Goal: Task Accomplishment & Management: Complete application form

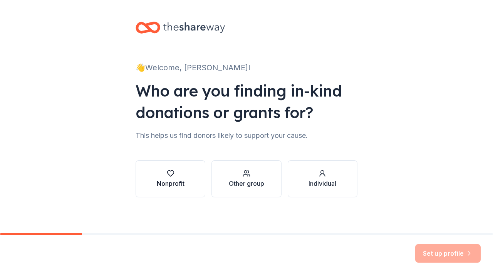
click at [179, 172] on div "button" at bounding box center [171, 173] width 28 height 8
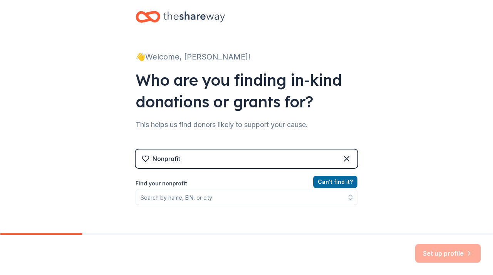
scroll to position [32, 0]
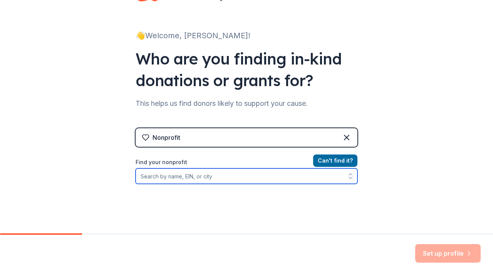
click at [239, 181] on input "Find your nonprofit" at bounding box center [247, 175] width 222 height 15
type input "[PERSON_NAME] elementary pto"
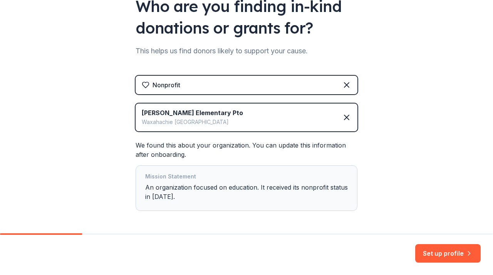
scroll to position [115, 0]
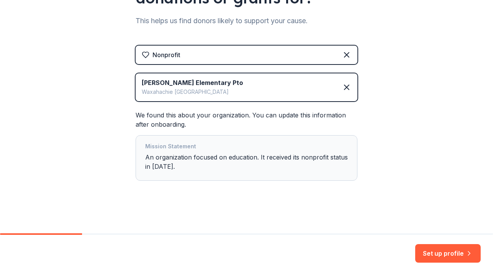
click at [337, 158] on div "Mission Statement An organization focused on education. It received its nonprof…" at bounding box center [246, 157] width 203 height 32
click at [435, 249] on button "Set up profile" at bounding box center [449, 253] width 66 height 19
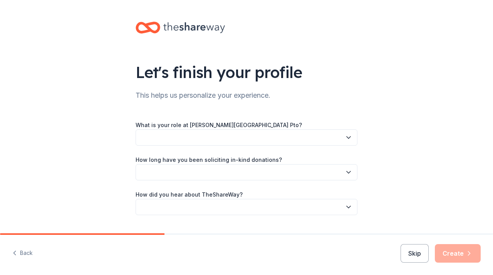
click at [281, 136] on button "button" at bounding box center [247, 137] width 222 height 16
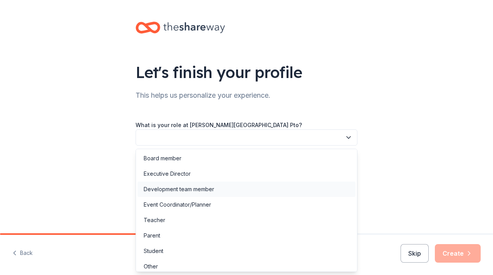
scroll to position [4, 0]
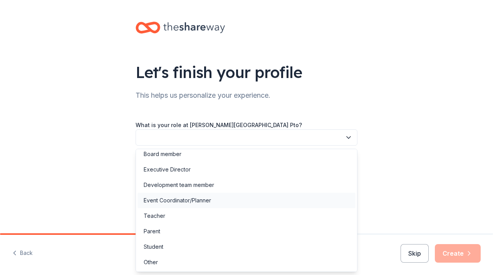
click at [177, 193] on div "Event Coordinator/Planner" at bounding box center [247, 199] width 218 height 15
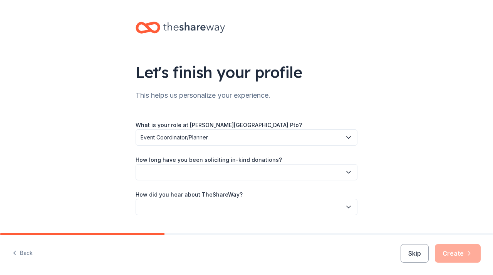
click at [175, 169] on button "button" at bounding box center [247, 172] width 222 height 16
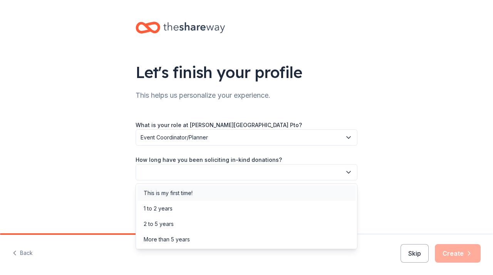
click at [172, 190] on div "This is my first time!" at bounding box center [168, 192] width 49 height 9
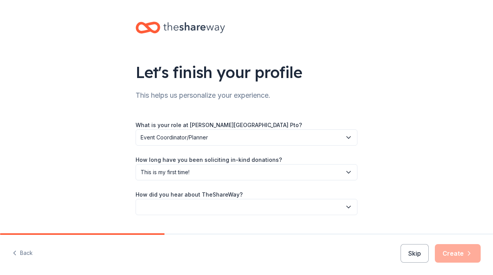
click at [174, 207] on button "button" at bounding box center [247, 207] width 222 height 16
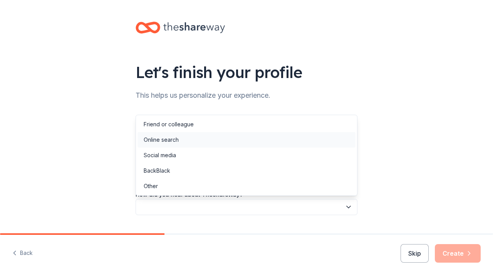
click at [170, 142] on div "Online search" at bounding box center [161, 139] width 35 height 9
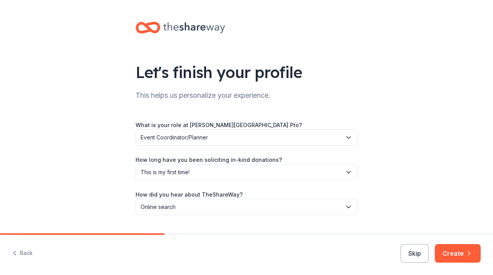
scroll to position [19, 0]
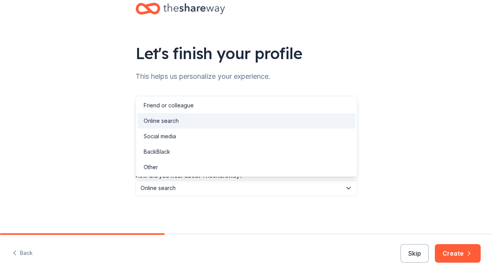
click at [349, 184] on icon "button" at bounding box center [349, 188] width 8 height 8
click at [415, 169] on div "Let's finish your profile This helps us personalize your experience. What is yo…" at bounding box center [246, 107] width 493 height 252
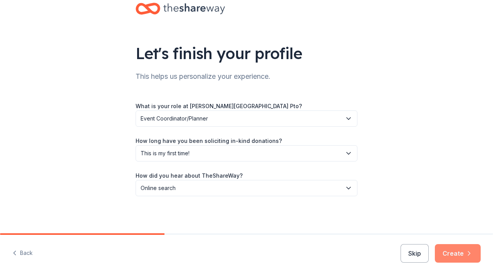
click at [460, 247] on button "Create" at bounding box center [458, 253] width 46 height 19
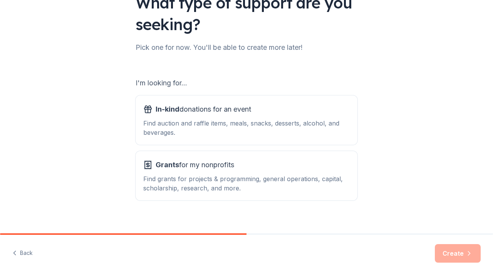
scroll to position [78, 0]
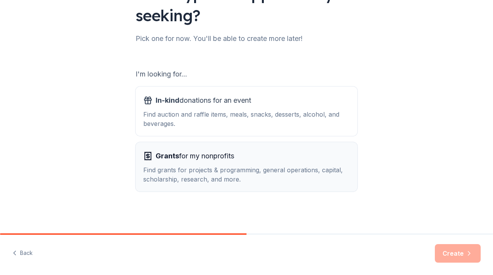
click at [240, 180] on div "Find grants for projects & programming, general operations, capital, scholarshi…" at bounding box center [246, 174] width 207 height 19
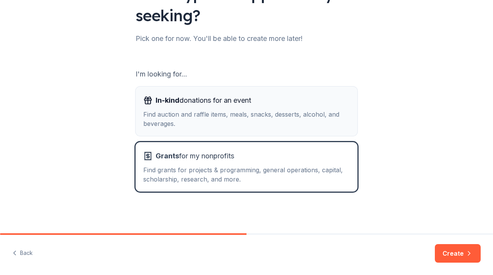
click at [254, 120] on div "Find auction and raffle items, meals, snacks, desserts, alcohol, and beverages." at bounding box center [246, 118] width 207 height 19
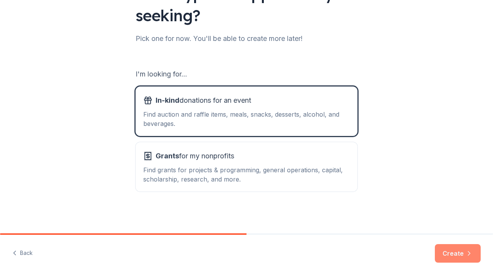
click at [449, 256] on button "Create" at bounding box center [458, 253] width 46 height 19
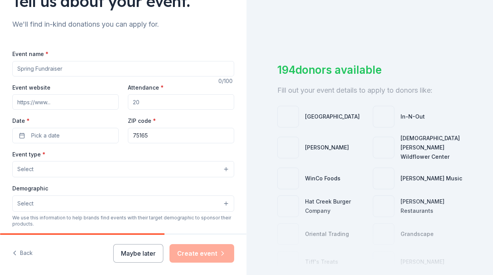
scroll to position [72, 0]
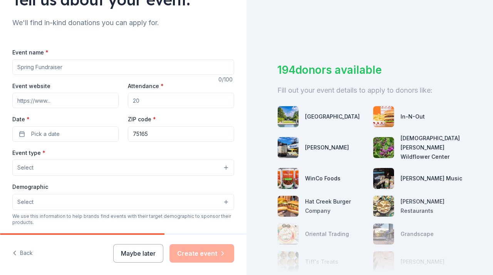
click at [141, 67] on input "Event name *" at bounding box center [123, 66] width 222 height 15
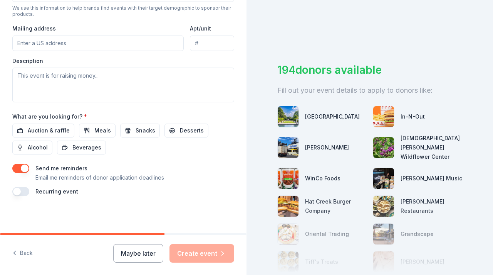
scroll to position [0, 0]
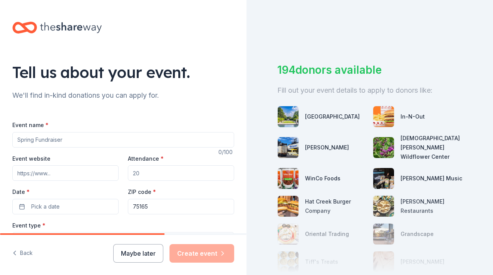
click at [99, 138] on input "Event name *" at bounding box center [123, 139] width 222 height 15
type input "Cliftmas"
click at [75, 175] on input "Event website" at bounding box center [65, 172] width 106 height 15
click at [157, 172] on input "Attendance *" at bounding box center [181, 172] width 106 height 15
drag, startPoint x: 157, startPoint y: 172, endPoint x: 133, endPoint y: 171, distance: 23.2
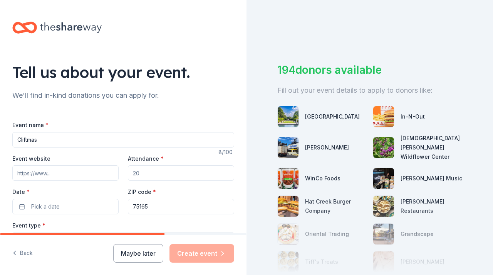
click at [133, 171] on input "Attendance *" at bounding box center [181, 172] width 106 height 15
drag, startPoint x: 143, startPoint y: 174, endPoint x: 131, endPoint y: 175, distance: 12.0
click at [131, 175] on input "Attendance *" at bounding box center [181, 172] width 106 height 15
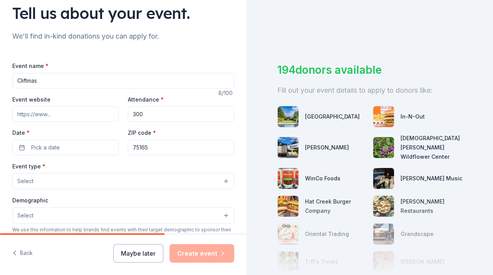
scroll to position [62, 0]
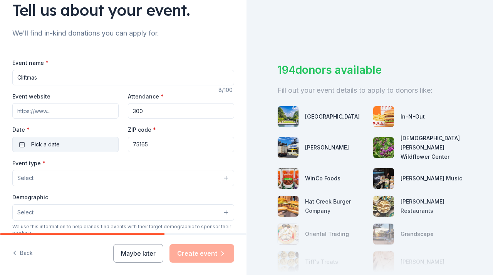
type input "300"
click at [66, 147] on button "Pick a date" at bounding box center [65, 143] width 106 height 15
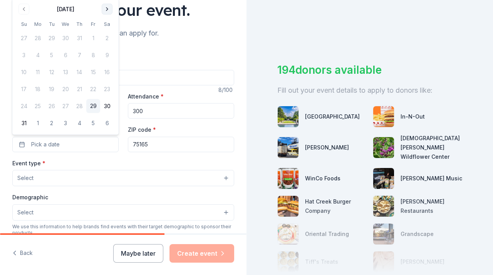
click at [105, 6] on button "Go to next month" at bounding box center [107, 9] width 11 height 11
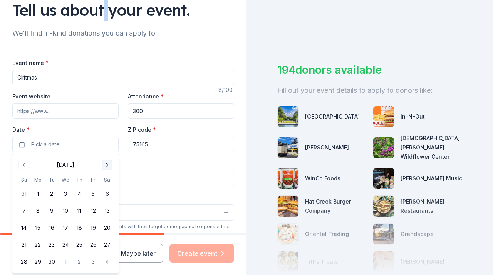
click at [105, 6] on div "Tell us about your event." at bounding box center [123, 10] width 222 height 22
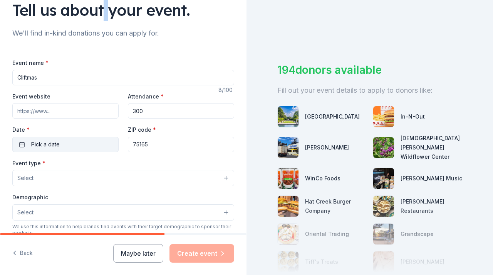
click at [88, 146] on button "Pick a date" at bounding box center [65, 143] width 106 height 15
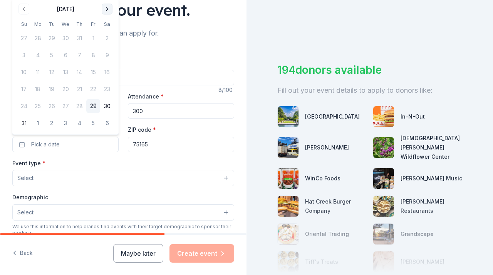
click at [108, 9] on button "Go to next month" at bounding box center [107, 9] width 11 height 11
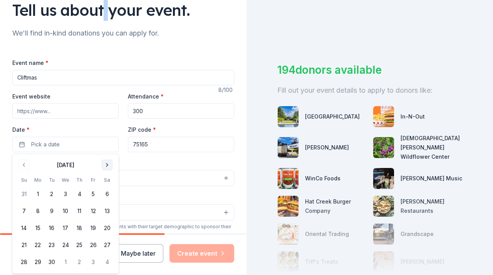
click at [107, 164] on button "Go to next month" at bounding box center [107, 164] width 11 height 11
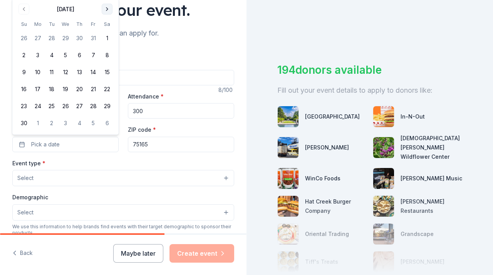
click at [110, 8] on button "Go to next month" at bounding box center [107, 9] width 11 height 11
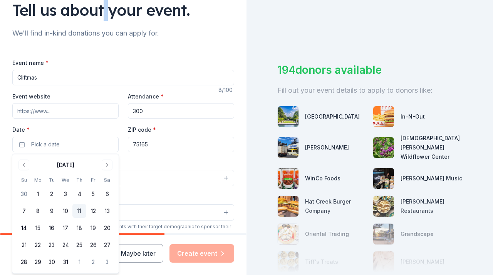
click at [77, 212] on button "11" at bounding box center [79, 211] width 14 height 14
click at [131, 160] on div "Event type * Select" at bounding box center [123, 172] width 222 height 28
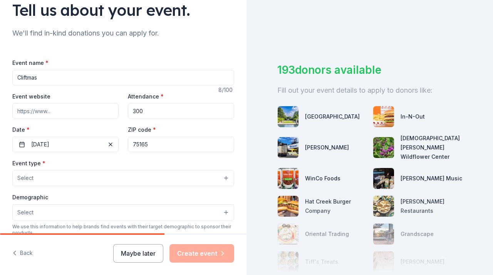
click at [121, 177] on button "Select" at bounding box center [123, 178] width 222 height 16
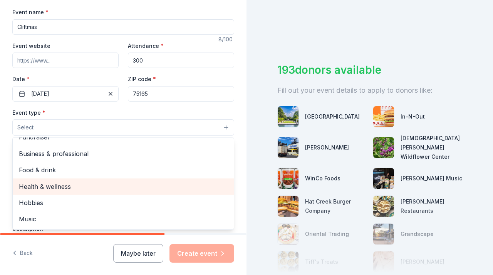
scroll to position [0, 0]
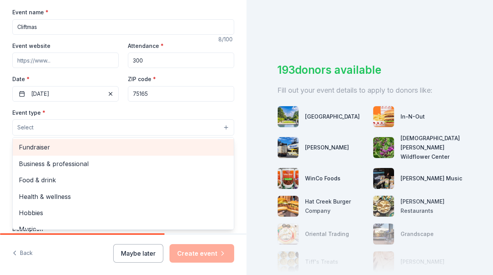
click at [84, 151] on span "Fundraiser" at bounding box center [123, 147] width 209 height 10
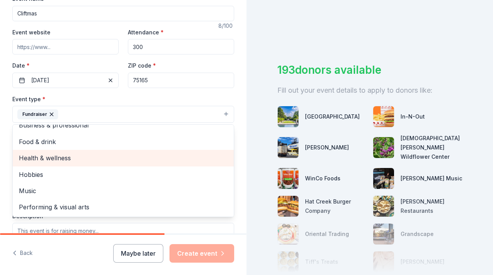
scroll to position [126, 0]
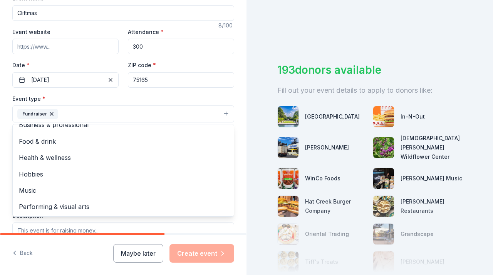
click at [105, 98] on div "Event type * Fundraiser Business & professional Food & drink Health & wellness …" at bounding box center [123, 108] width 222 height 29
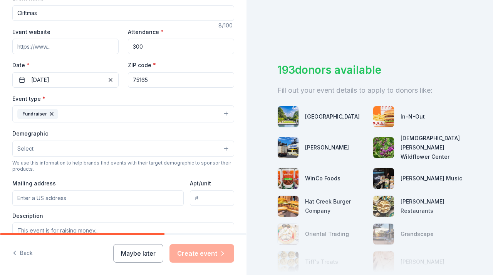
click at [89, 148] on button "Select" at bounding box center [123, 148] width 222 height 16
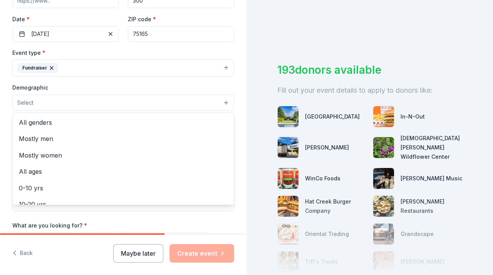
scroll to position [178, 0]
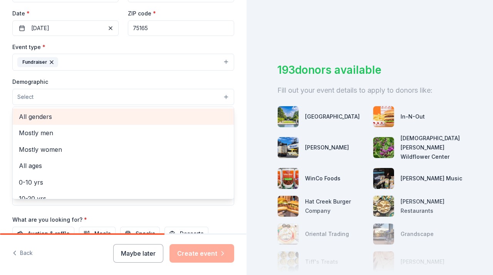
click at [57, 116] on span "All genders" at bounding box center [123, 116] width 209 height 10
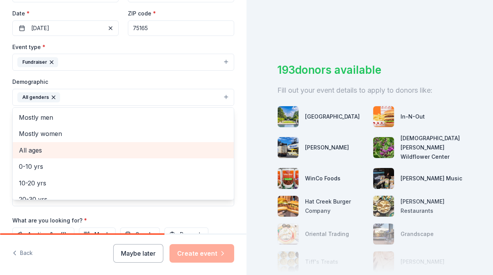
click at [59, 147] on span "All ages" at bounding box center [123, 150] width 209 height 10
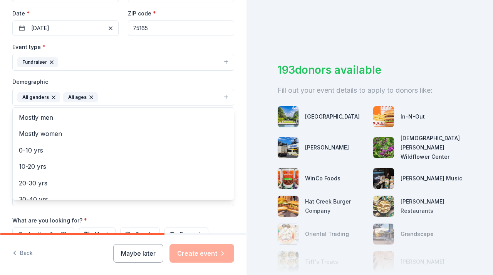
click at [88, 98] on icon "button" at bounding box center [91, 97] width 6 height 6
click at [82, 99] on button "All genders" at bounding box center [123, 97] width 222 height 17
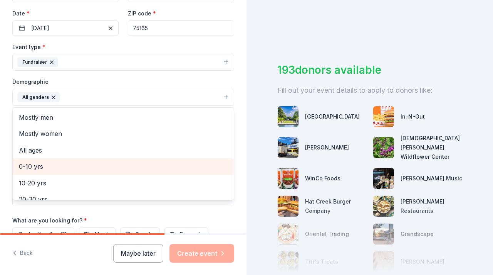
click at [40, 167] on span "0-10 yrs" at bounding box center [123, 166] width 209 height 10
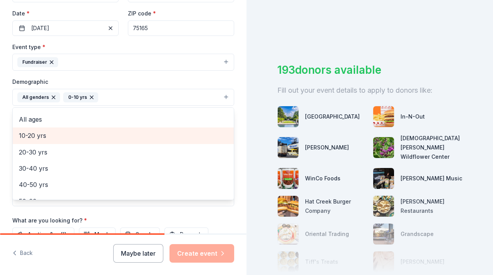
scroll to position [31, 0]
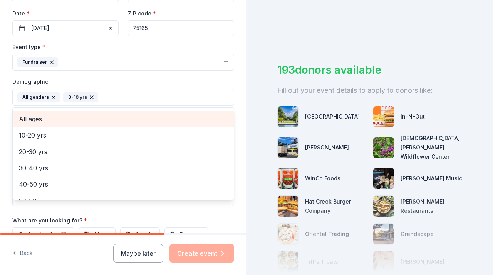
click at [45, 121] on span "All ages" at bounding box center [123, 119] width 209 height 10
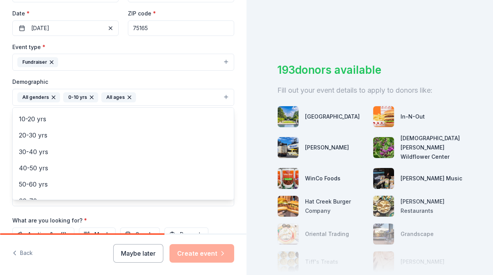
click at [223, 76] on div "Event type * Fundraiser Demographic All genders 0-10 yrs All ages Mostly men Mo…" at bounding box center [123, 124] width 222 height 164
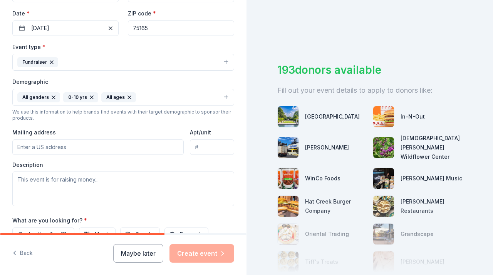
click at [120, 147] on input "Mailing address" at bounding box center [98, 146] width 172 height 15
type input "[STREET_ADDRESS]"
click at [129, 185] on textarea at bounding box center [123, 188] width 222 height 35
click at [84, 181] on textarea at bounding box center [123, 188] width 222 height 35
paste textarea "Join us for [PERSON_NAME] Elementary’s Christmas Festival—a joyful event bringi…"
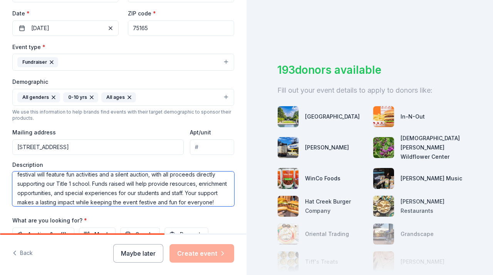
scroll to position [0, 0]
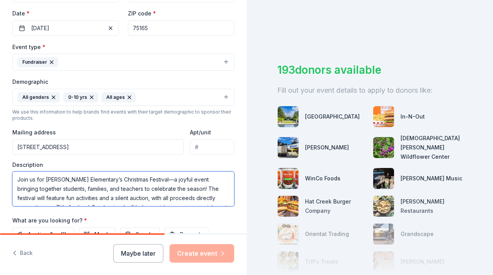
click at [143, 180] on textarea "Join us for [PERSON_NAME] Elementary’s Christmas Festival—a joyful event bringi…" at bounding box center [123, 188] width 222 height 35
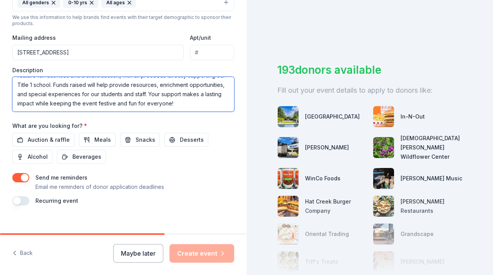
scroll to position [276, 0]
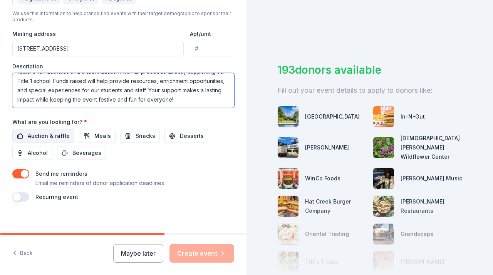
type textarea "Join us for [PERSON_NAME] Elementary’s Christmas Festival, a joyful event bring…"
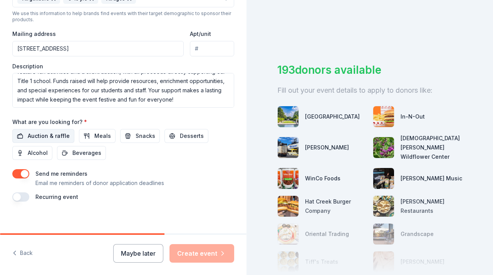
click at [47, 137] on span "Auction & raffle" at bounding box center [49, 135] width 42 height 9
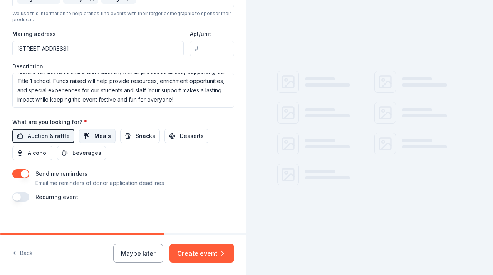
click at [100, 137] on span "Meals" at bounding box center [102, 135] width 17 height 9
click at [138, 138] on span "Snacks" at bounding box center [146, 135] width 20 height 9
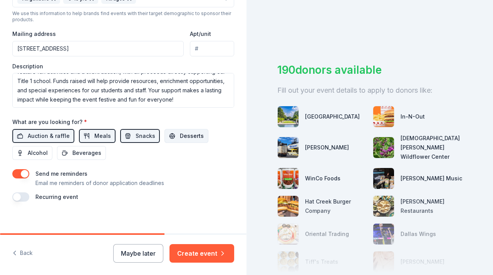
click at [180, 139] on span "Desserts" at bounding box center [192, 135] width 24 height 9
click at [180, 135] on span "Desserts" at bounding box center [192, 135] width 24 height 9
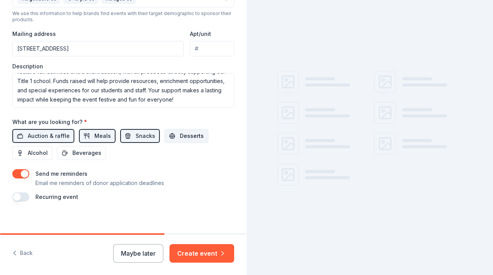
click at [180, 135] on span "Desserts" at bounding box center [192, 135] width 24 height 9
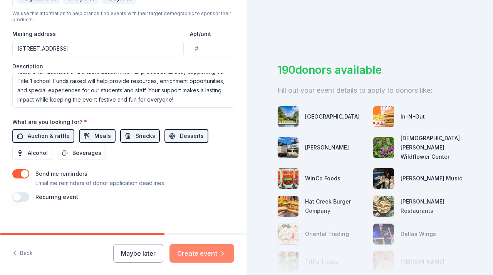
click at [205, 253] on button "Create event" at bounding box center [202, 253] width 65 height 19
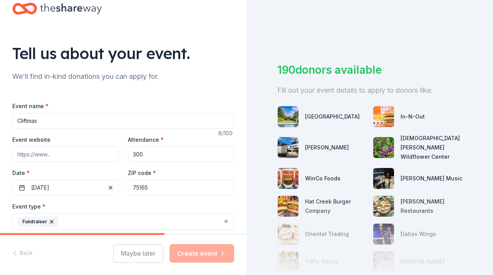
scroll to position [0, 0]
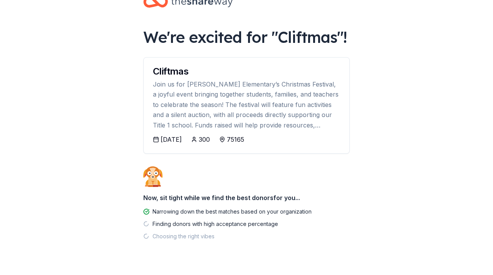
scroll to position [40, 0]
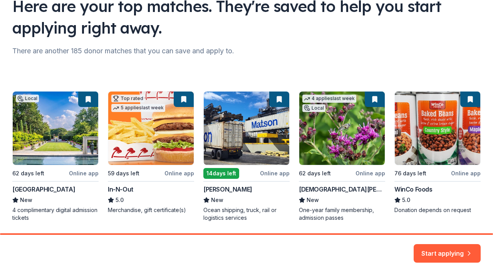
scroll to position [91, 0]
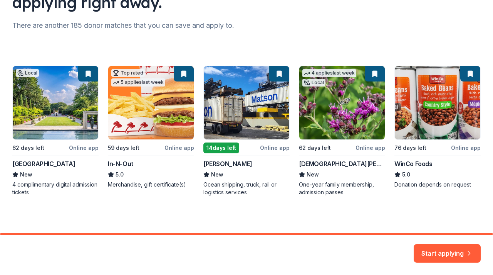
click at [44, 128] on div "Local 62 days left Online app [GEOGRAPHIC_DATA] and Botanical Garden New 4 comp…" at bounding box center [246, 131] width 469 height 130
click at [34, 74] on div "Local 62 days left Online app [GEOGRAPHIC_DATA] and Botanical Garden New 4 comp…" at bounding box center [246, 131] width 469 height 130
click at [434, 252] on button "Start applying" at bounding box center [447, 248] width 67 height 19
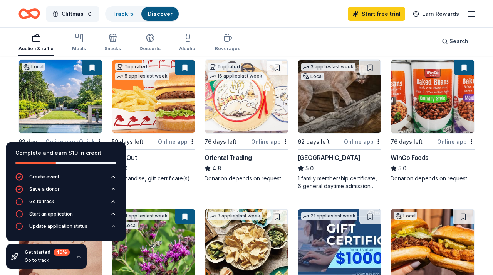
scroll to position [72, 0]
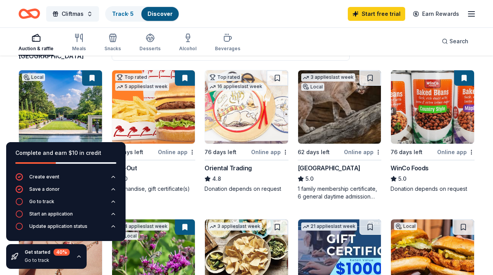
click at [263, 45] on div "Auction & raffle Meals Snacks Desserts Alcohol Beverages Search" at bounding box center [247, 41] width 456 height 29
click at [123, 14] on link "Track · 5" at bounding box center [123, 13] width 22 height 7
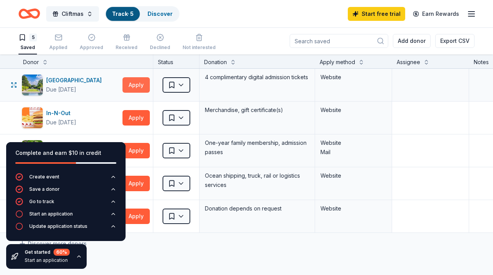
click at [129, 83] on button "Apply" at bounding box center [136, 84] width 27 height 15
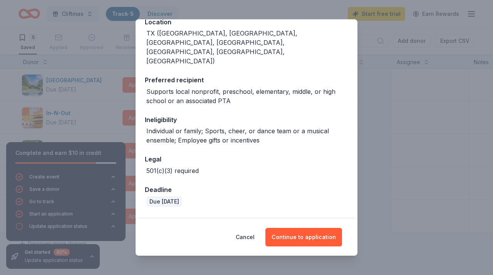
scroll to position [104, 0]
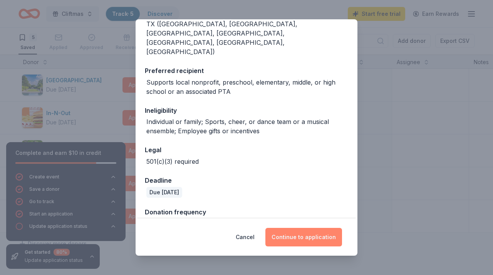
click at [288, 244] on button "Continue to application" at bounding box center [304, 236] width 77 height 19
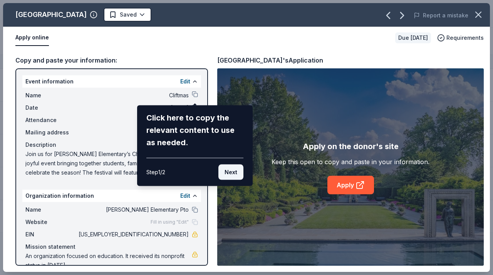
click at [235, 173] on button "Next" at bounding box center [231, 171] width 25 height 15
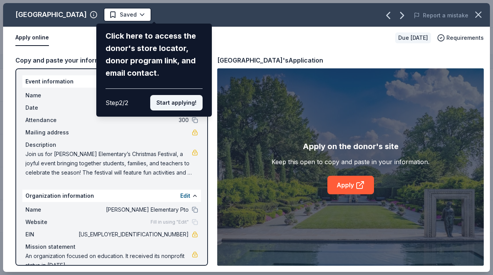
click at [188, 107] on button "Start applying!" at bounding box center [176, 102] width 52 height 15
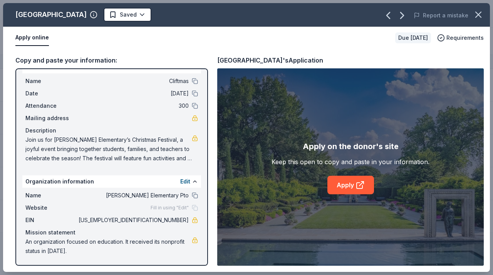
scroll to position [14, 0]
click at [339, 185] on link "Apply" at bounding box center [351, 184] width 47 height 19
drag, startPoint x: 156, startPoint y: 221, endPoint x: 178, endPoint y: 221, distance: 22.0
click at [179, 221] on span "[US_EMPLOYER_IDENTIFICATION_NUMBER]" at bounding box center [133, 219] width 112 height 9
click at [178, 220] on span "[US_EMPLOYER_IDENTIFICATION_NUMBER]" at bounding box center [133, 219] width 112 height 9
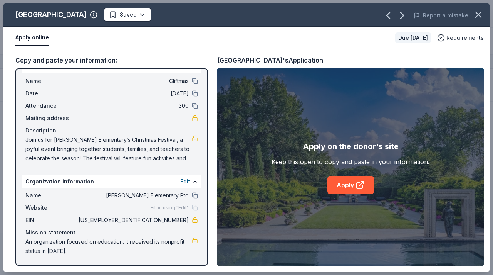
click at [178, 220] on span "[US_EMPLOYER_IDENTIFICATION_NUMBER]" at bounding box center [133, 219] width 112 height 9
click at [345, 179] on link "Apply" at bounding box center [351, 184] width 47 height 19
click at [477, 19] on icon "button" at bounding box center [478, 14] width 11 height 11
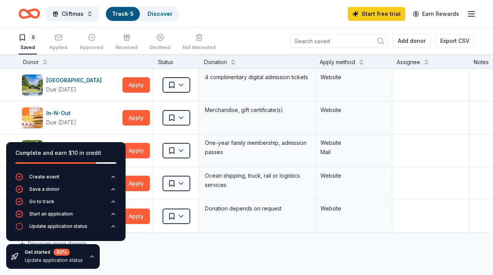
click at [135, 243] on div "Discover more donors" at bounding box center [302, 243] width 604 height 22
click at [133, 117] on button "Apply" at bounding box center [136, 117] width 27 height 15
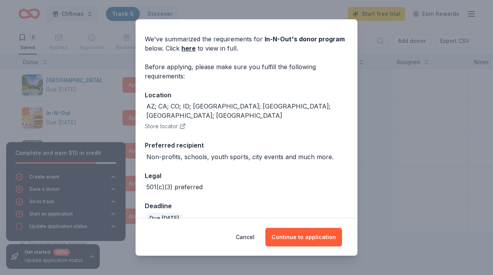
scroll to position [27, 0]
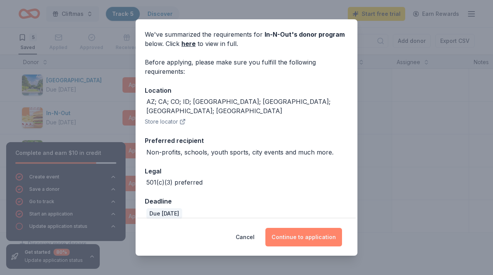
click at [288, 236] on button "Continue to application" at bounding box center [304, 236] width 77 height 19
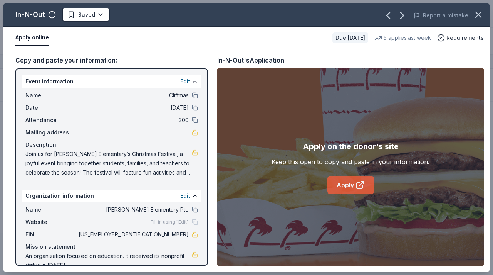
click at [364, 189] on link "Apply" at bounding box center [351, 184] width 47 height 19
click at [483, 12] on icon "button" at bounding box center [478, 14] width 11 height 11
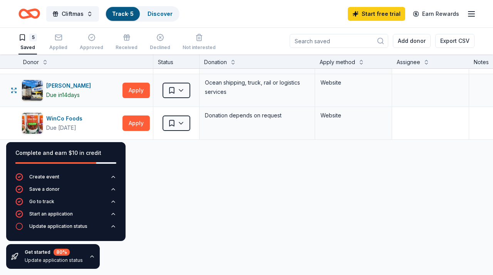
scroll to position [103, 0]
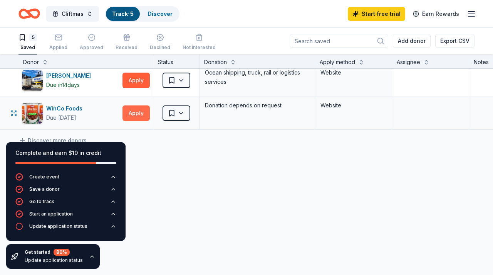
click at [140, 112] on button "Apply" at bounding box center [136, 112] width 27 height 15
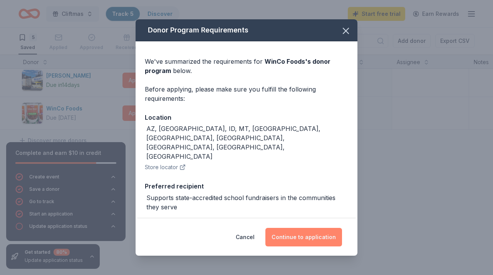
click at [285, 237] on button "Continue to application" at bounding box center [304, 236] width 77 height 19
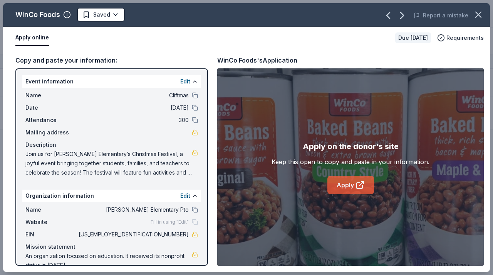
click at [353, 187] on link "Apply" at bounding box center [351, 184] width 47 height 19
click at [475, 11] on icon "button" at bounding box center [478, 14] width 11 height 11
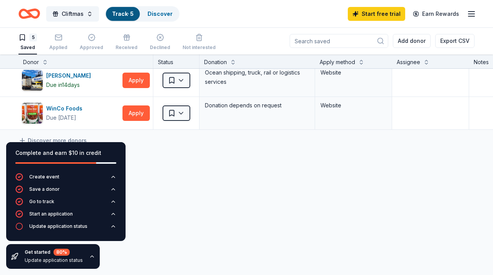
click at [79, 139] on div "Complete and earn $10 in credit Create event Save a donor Go to track Start an …" at bounding box center [66, 205] width 132 height 139
click at [79, 138] on div "Complete and earn $10 in credit Create event Save a donor Go to track Start an …" at bounding box center [66, 205] width 132 height 139
click at [89, 256] on icon "button" at bounding box center [92, 256] width 6 height 6
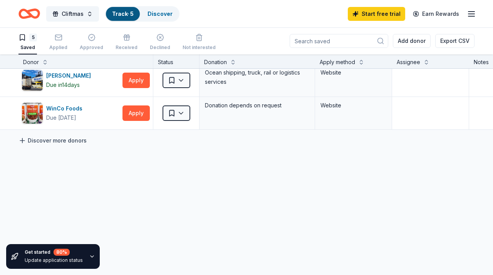
click at [59, 139] on link "Discover more donors" at bounding box center [53, 140] width 68 height 9
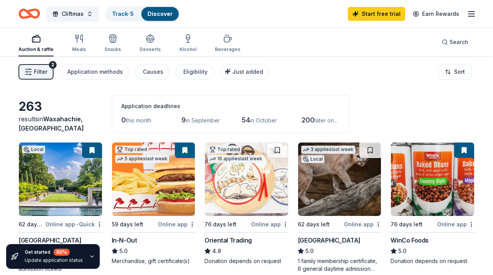
click at [245, 191] on img at bounding box center [246, 178] width 83 height 73
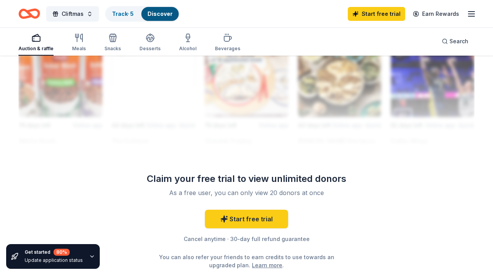
scroll to position [714, 0]
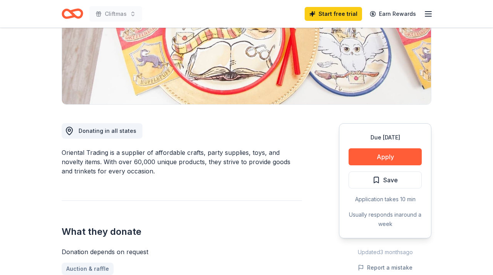
scroll to position [130, 0]
click at [382, 154] on button "Apply" at bounding box center [385, 156] width 73 height 17
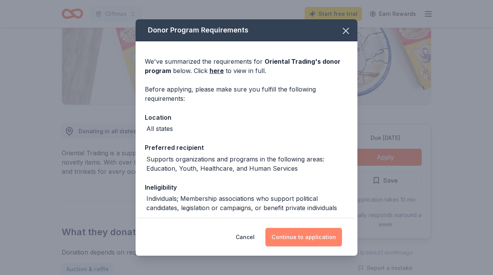
click at [308, 237] on button "Continue to application" at bounding box center [304, 236] width 77 height 19
